Goal: Manage account settings

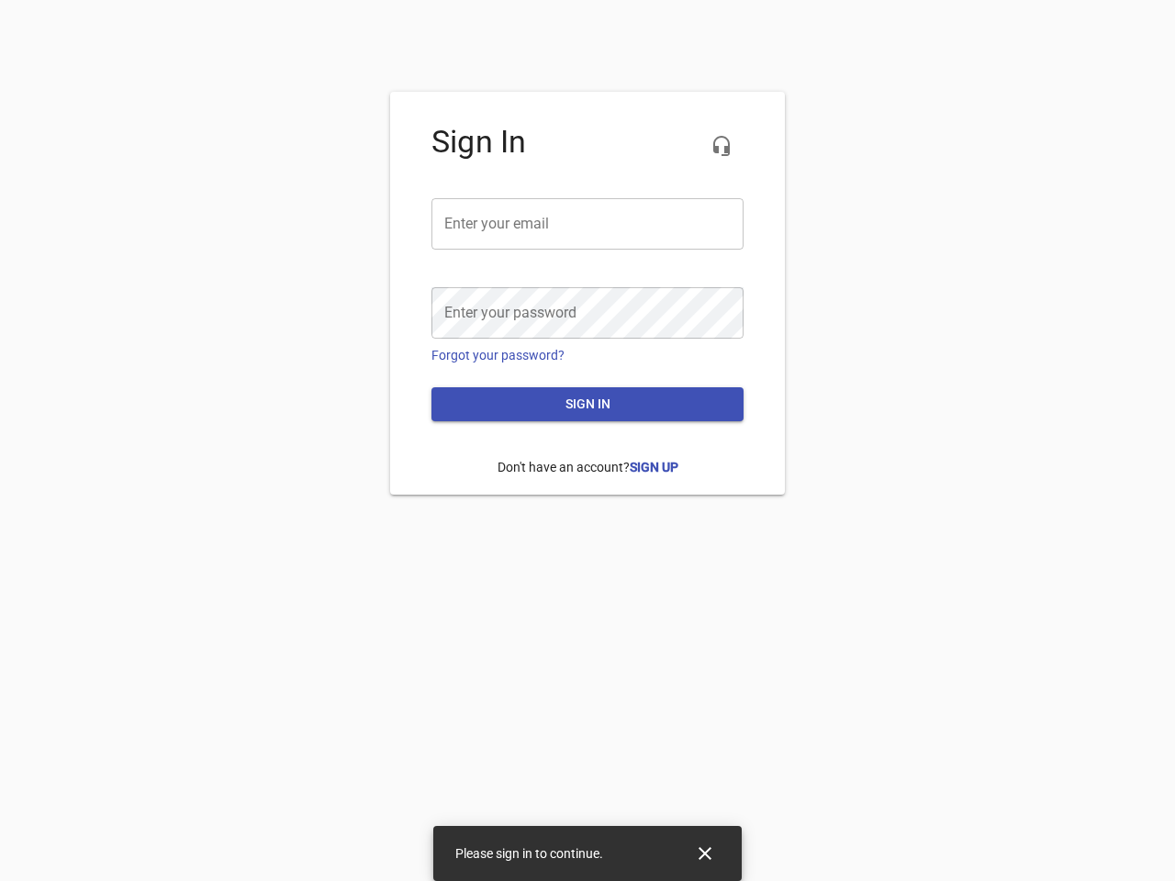
click at [721, 146] on icon "button" at bounding box center [721, 146] width 22 height 22
click at [587, 224] on input "email" at bounding box center [587, 223] width 312 height 51
click at [705, 854] on icon "Close" at bounding box center [704, 853] width 13 height 13
